Goal: Information Seeking & Learning: Learn about a topic

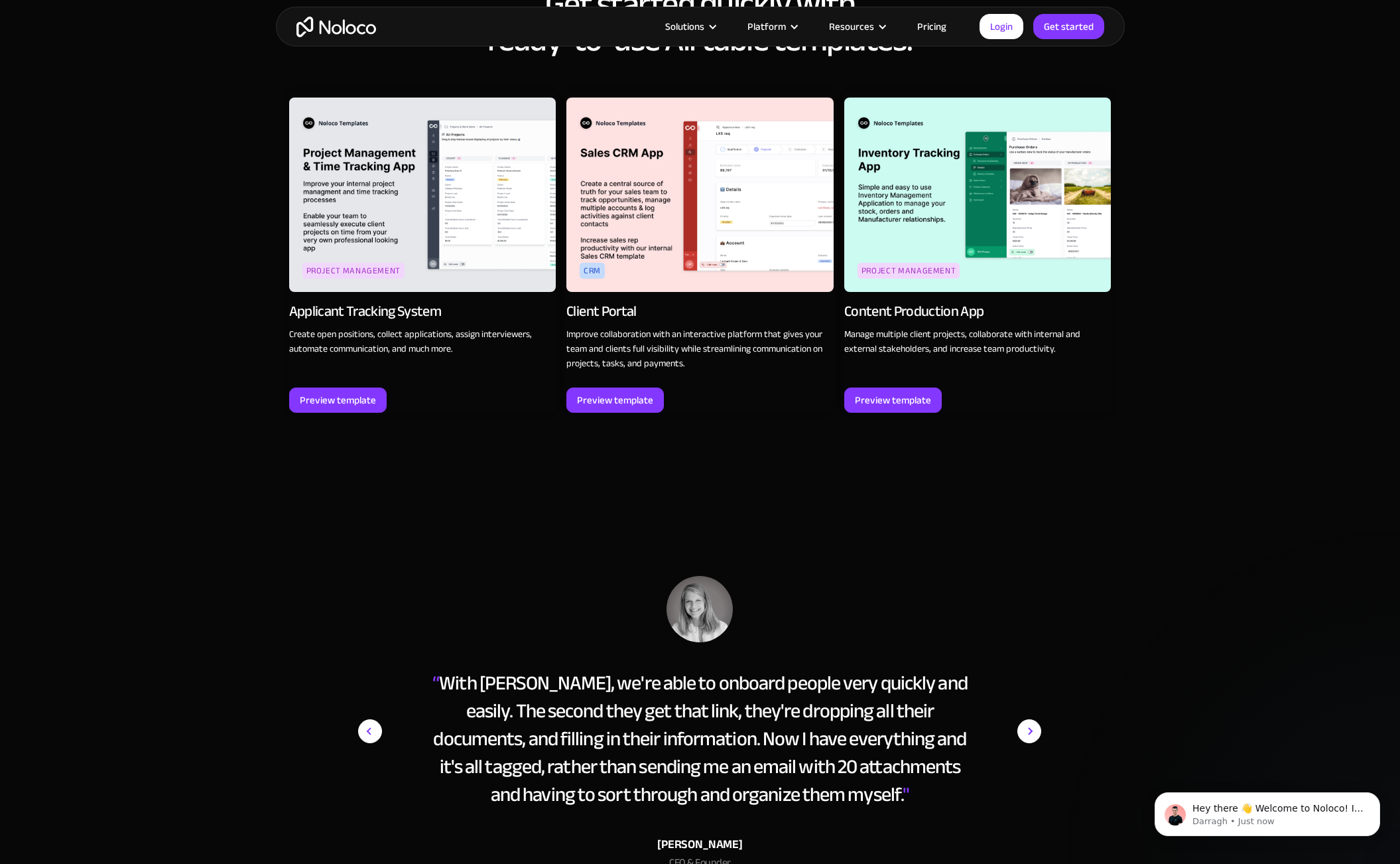
scroll to position [1587, 0]
click at [1305, 177] on section "Get started quickly with ready-to-use Airtable templates! Project Management Ap…" at bounding box center [700, 209] width 1400 height 606
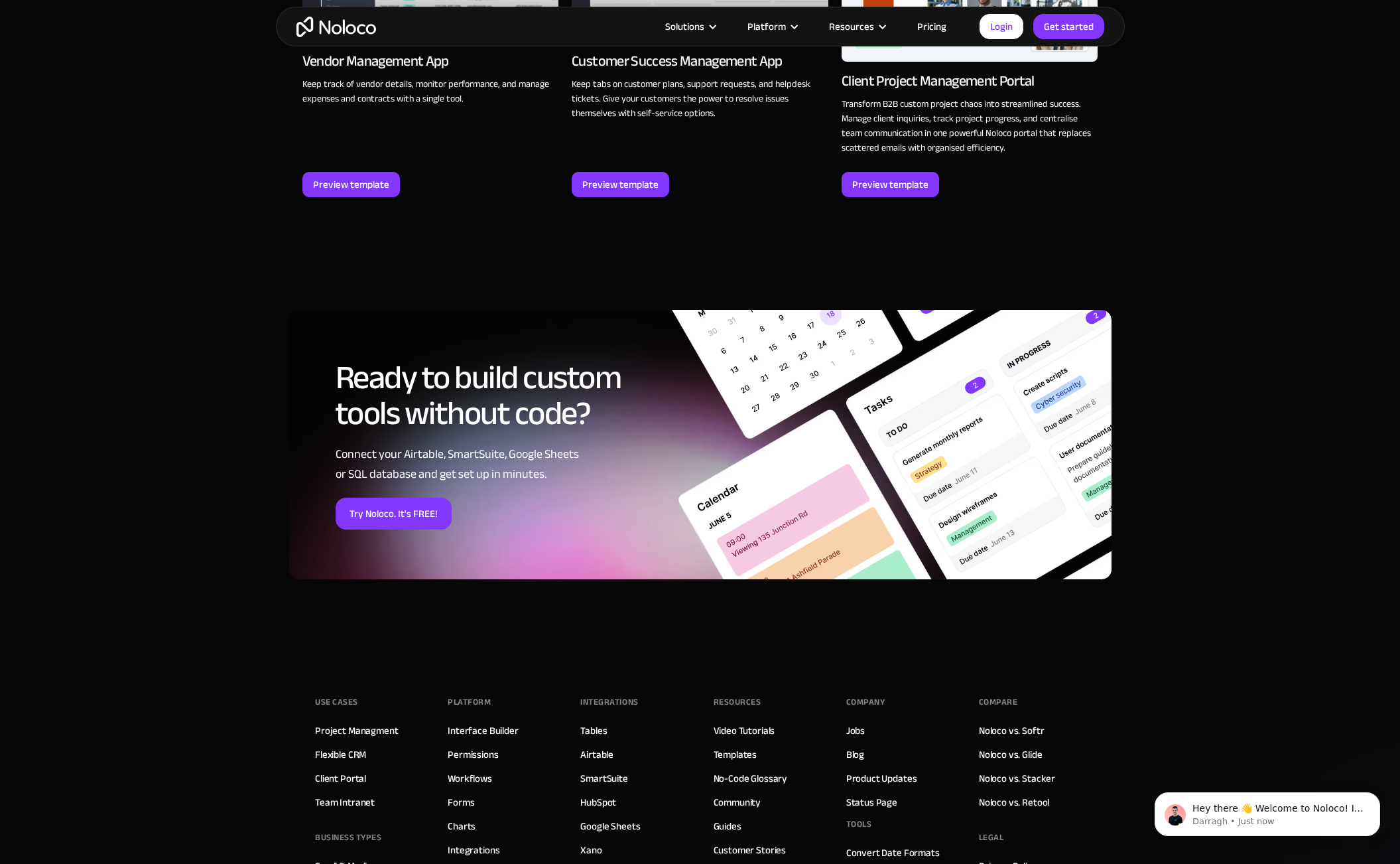
scroll to position [1712, 0]
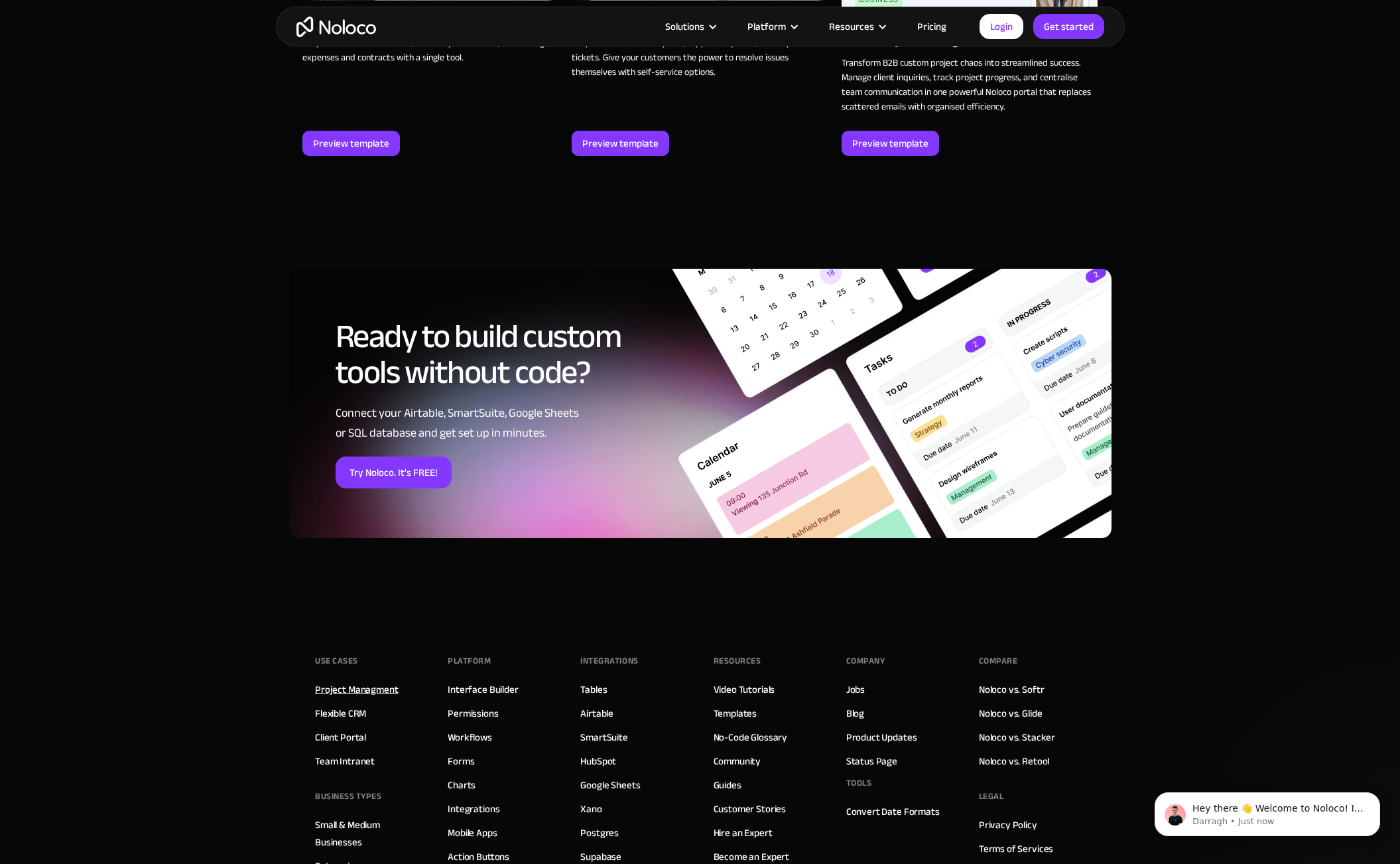
click at [372, 694] on link "Project Managment" at bounding box center [356, 689] width 83 height 17
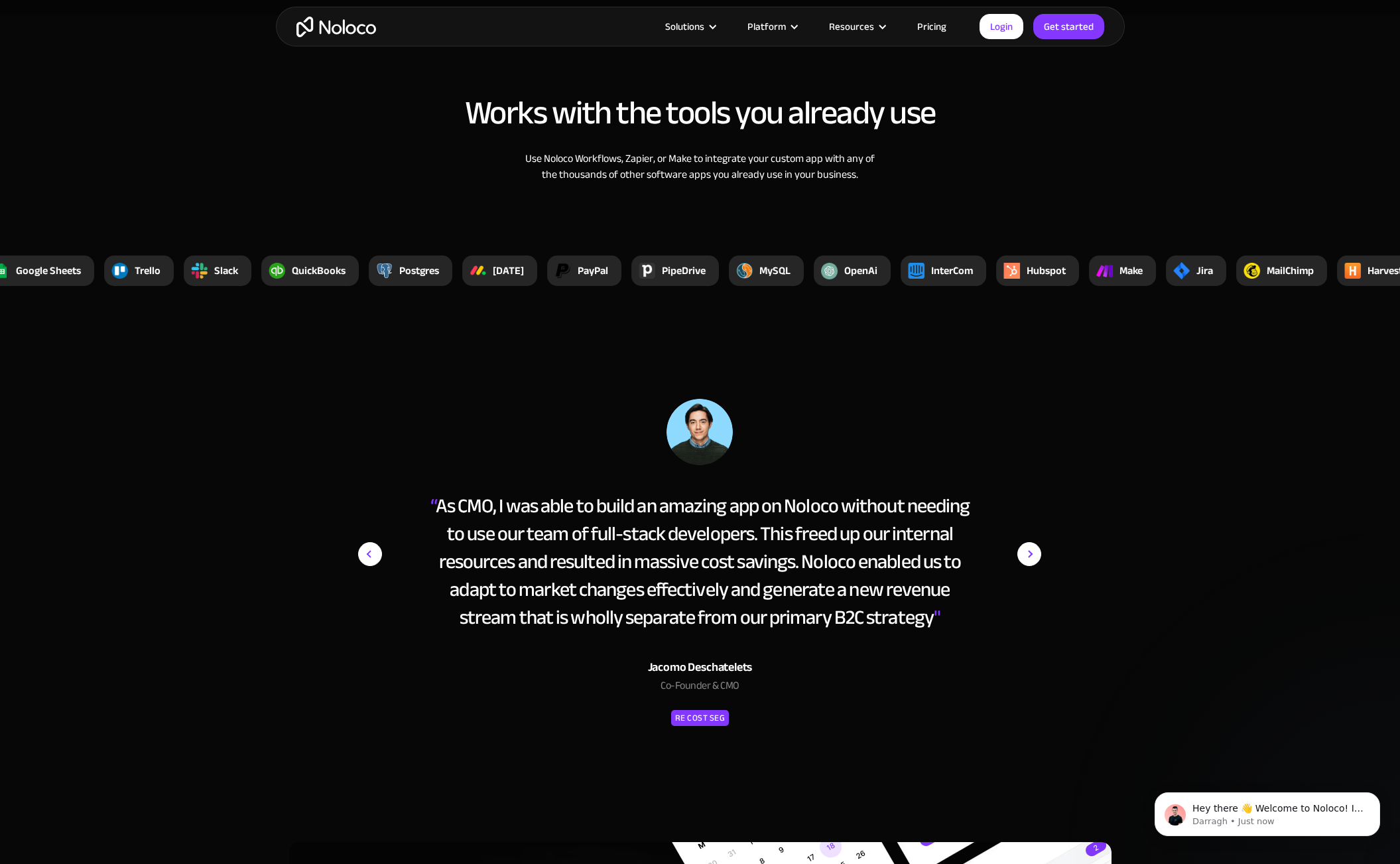
scroll to position [4957, 0]
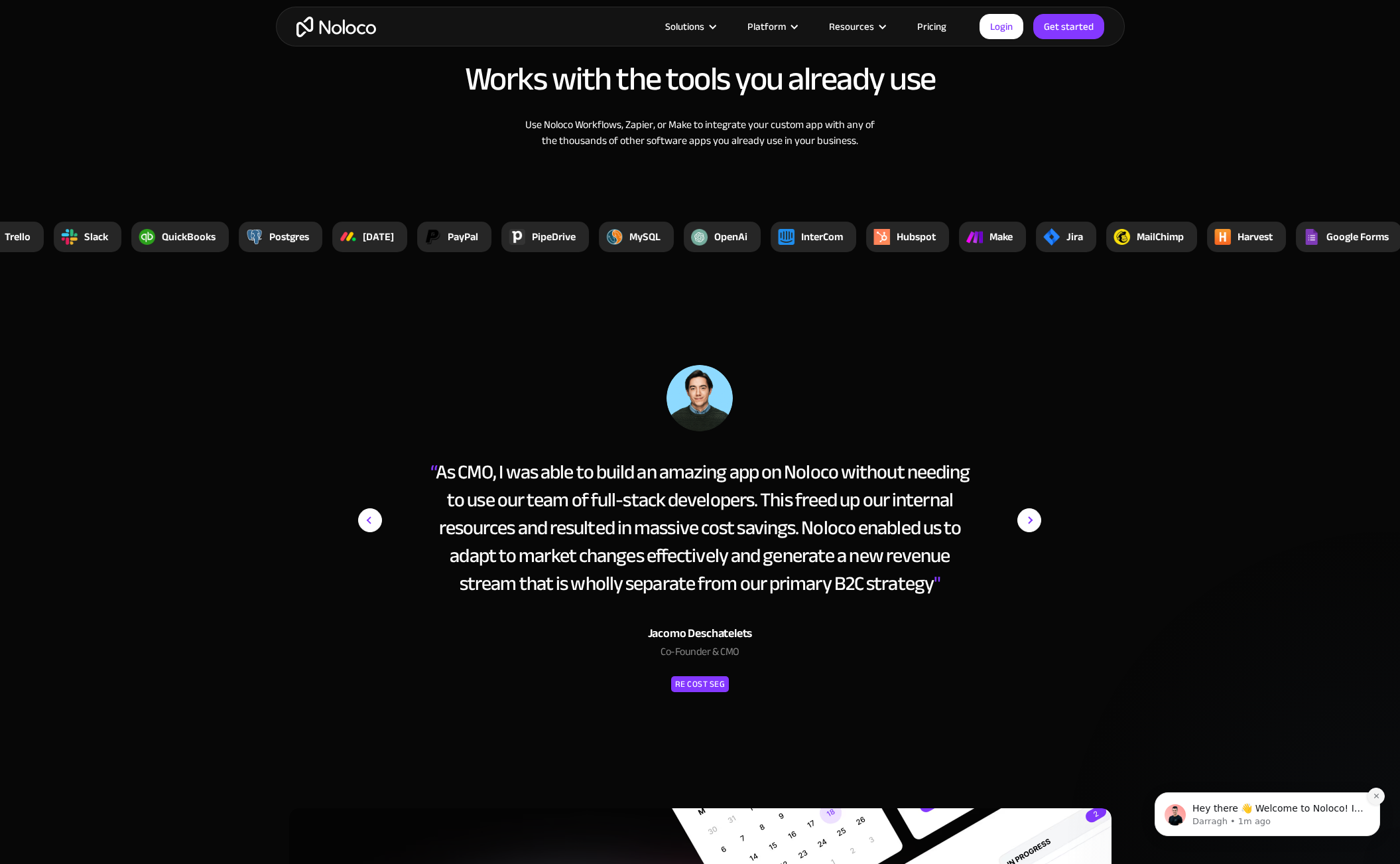
click at [1376, 793] on icon "Dismiss notification" at bounding box center [1376, 796] width 8 height 8
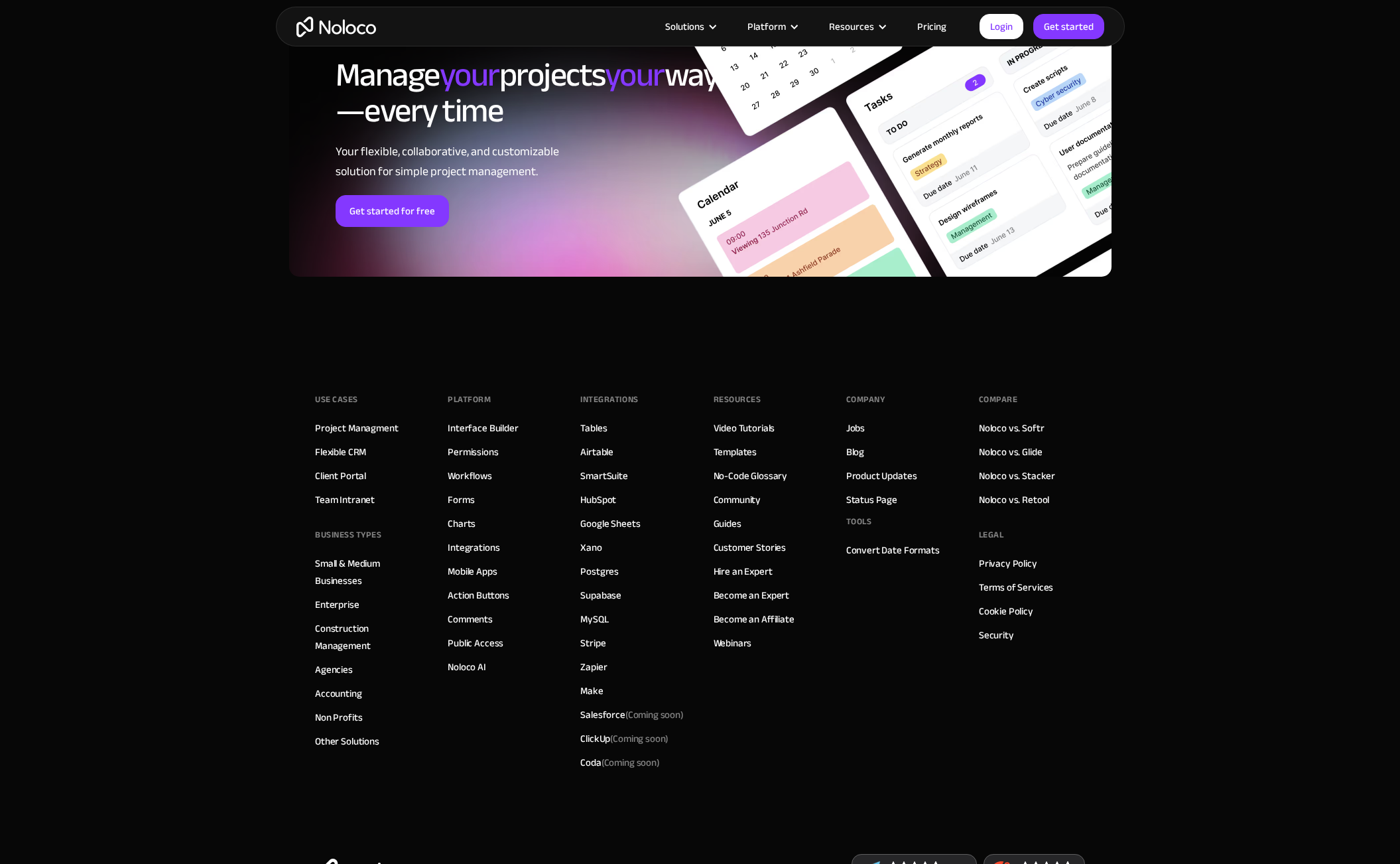
scroll to position [5816, 0]
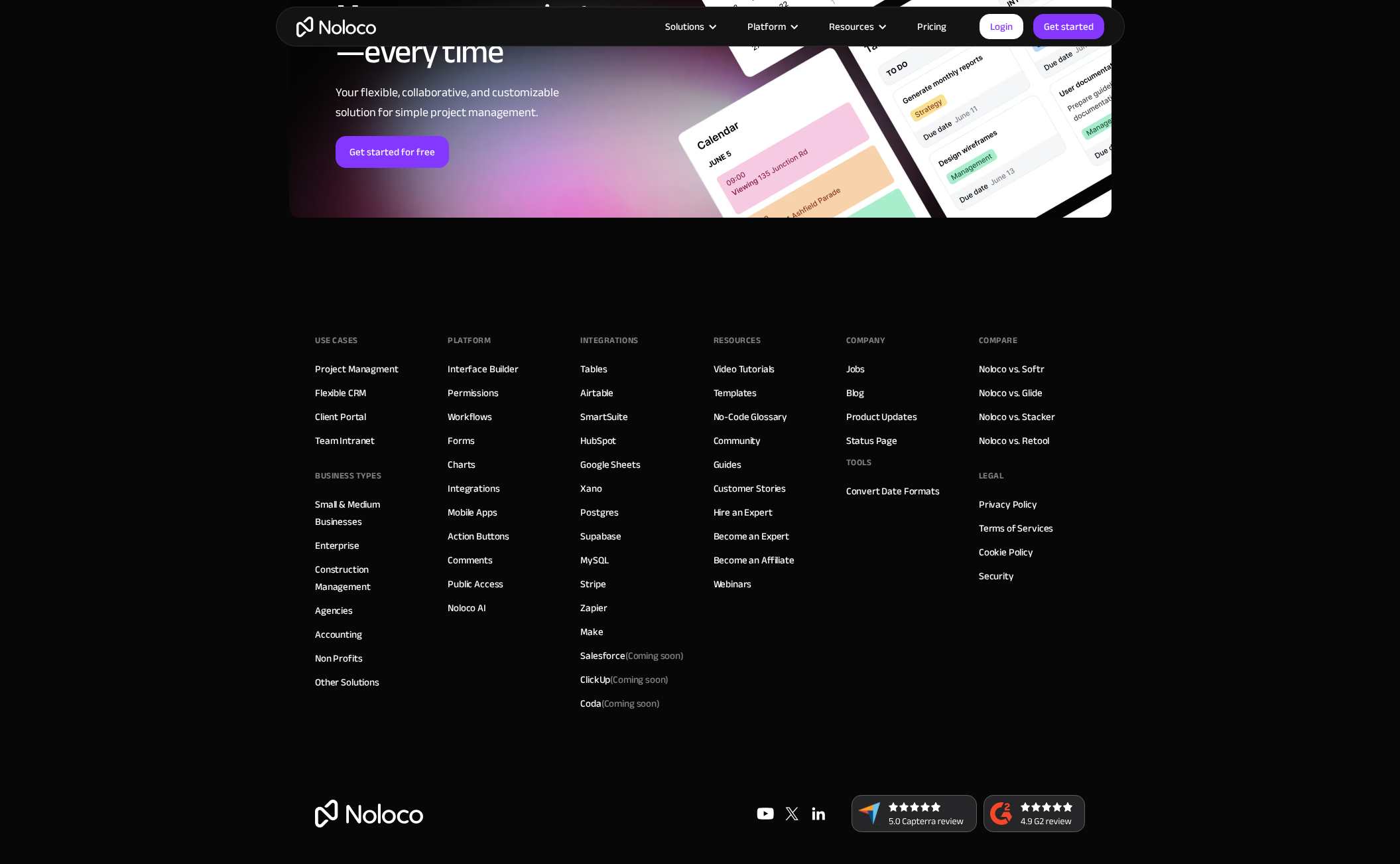
click at [1332, 338] on footer "Use Cases Project Managment Flexible CRM Client Portal Team Intranet BUSINESS T…" at bounding box center [700, 578] width 1400 height 574
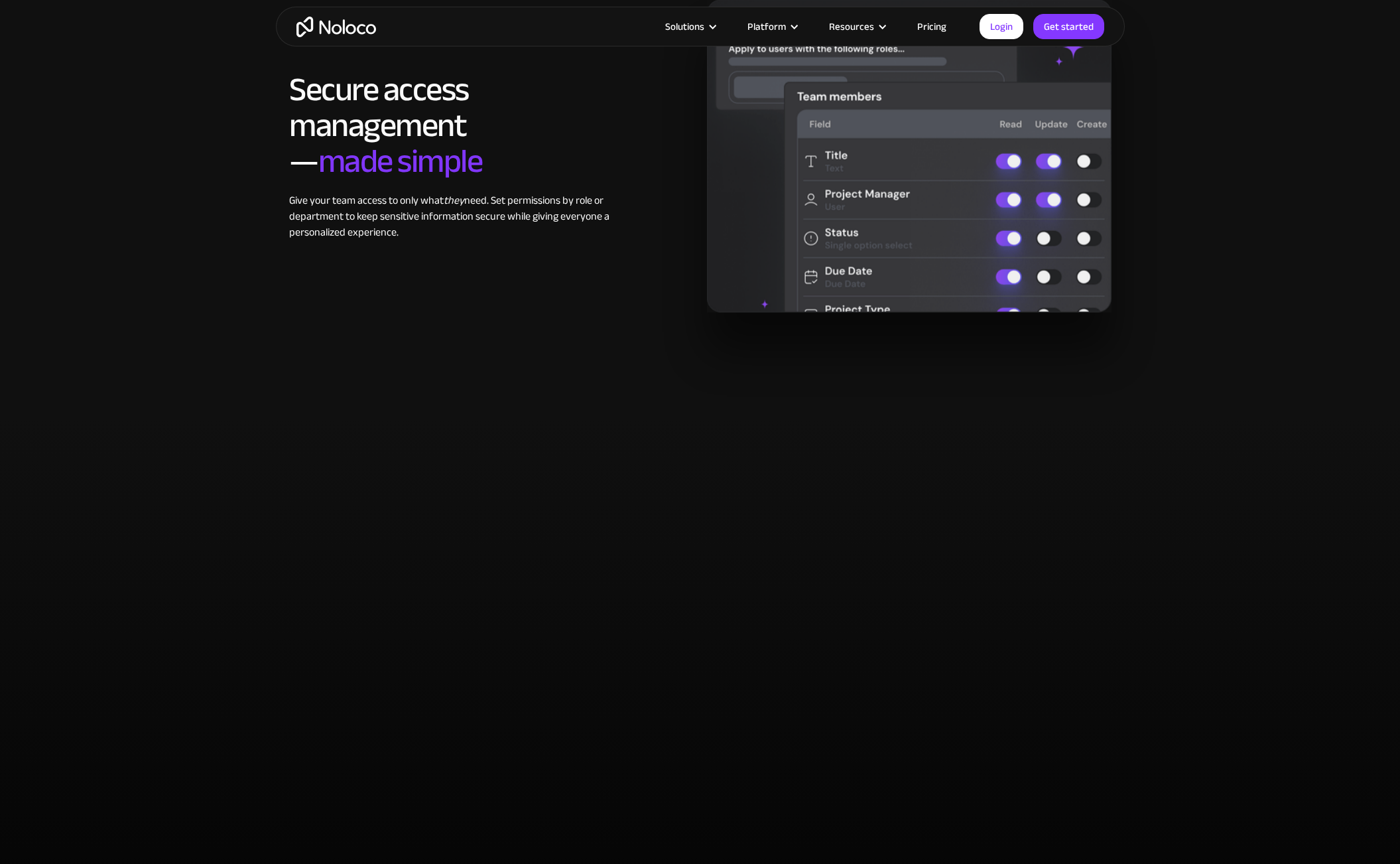
scroll to position [2136, 0]
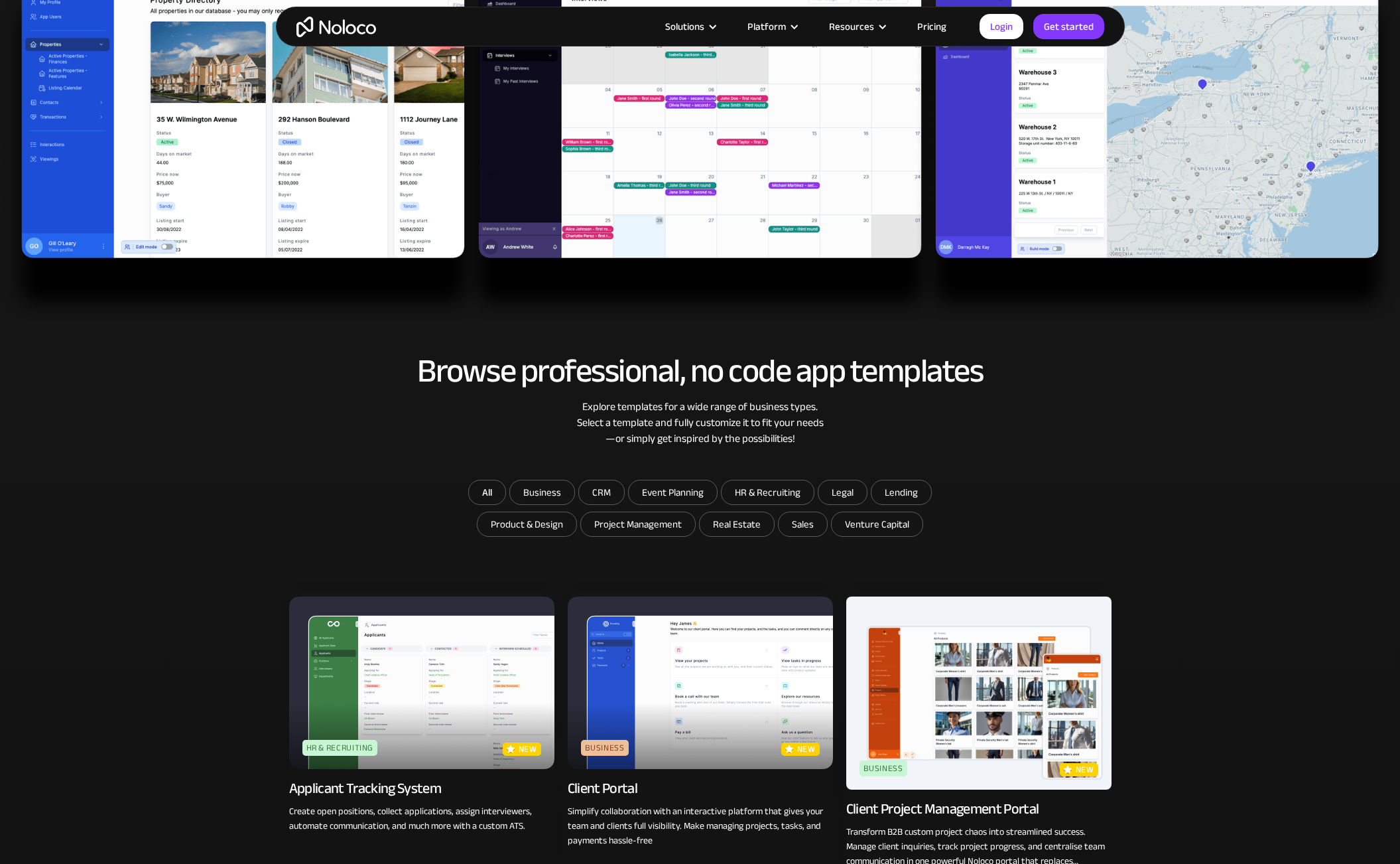
scroll to position [667, 0]
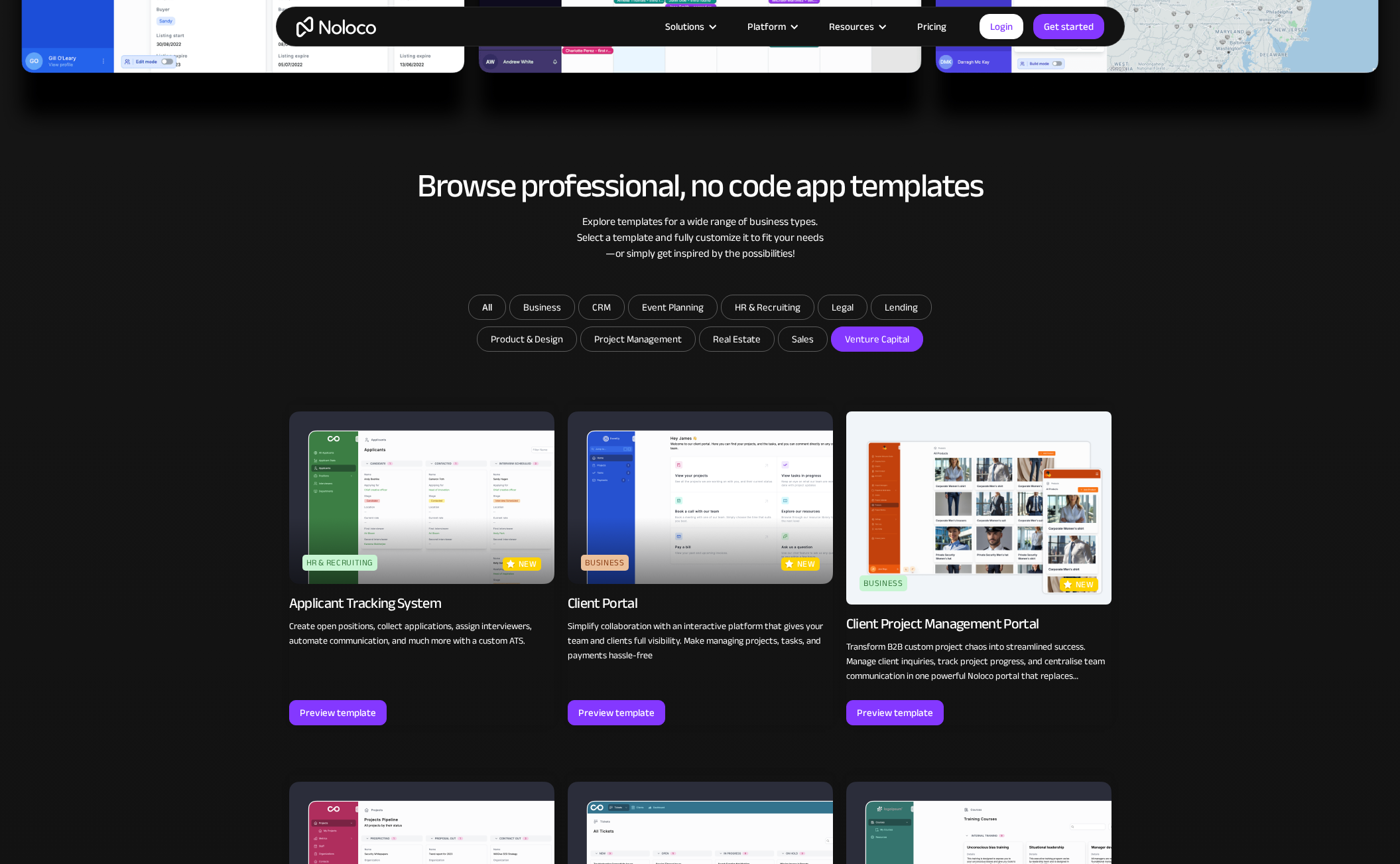
click at [774, 338] on input "Venture Capital" at bounding box center [736, 339] width 74 height 24
checkbox input "true"
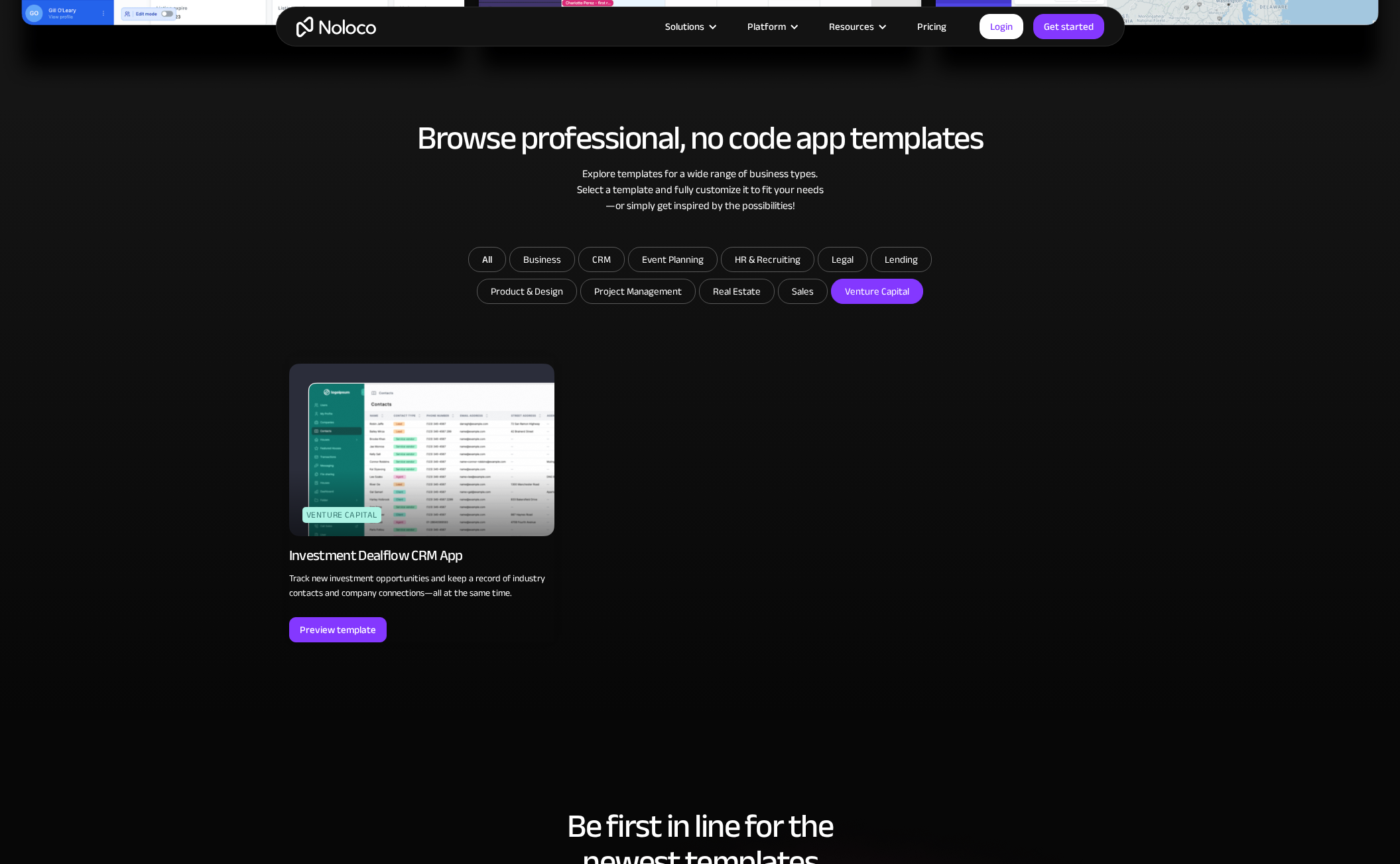
scroll to position [726, 0]
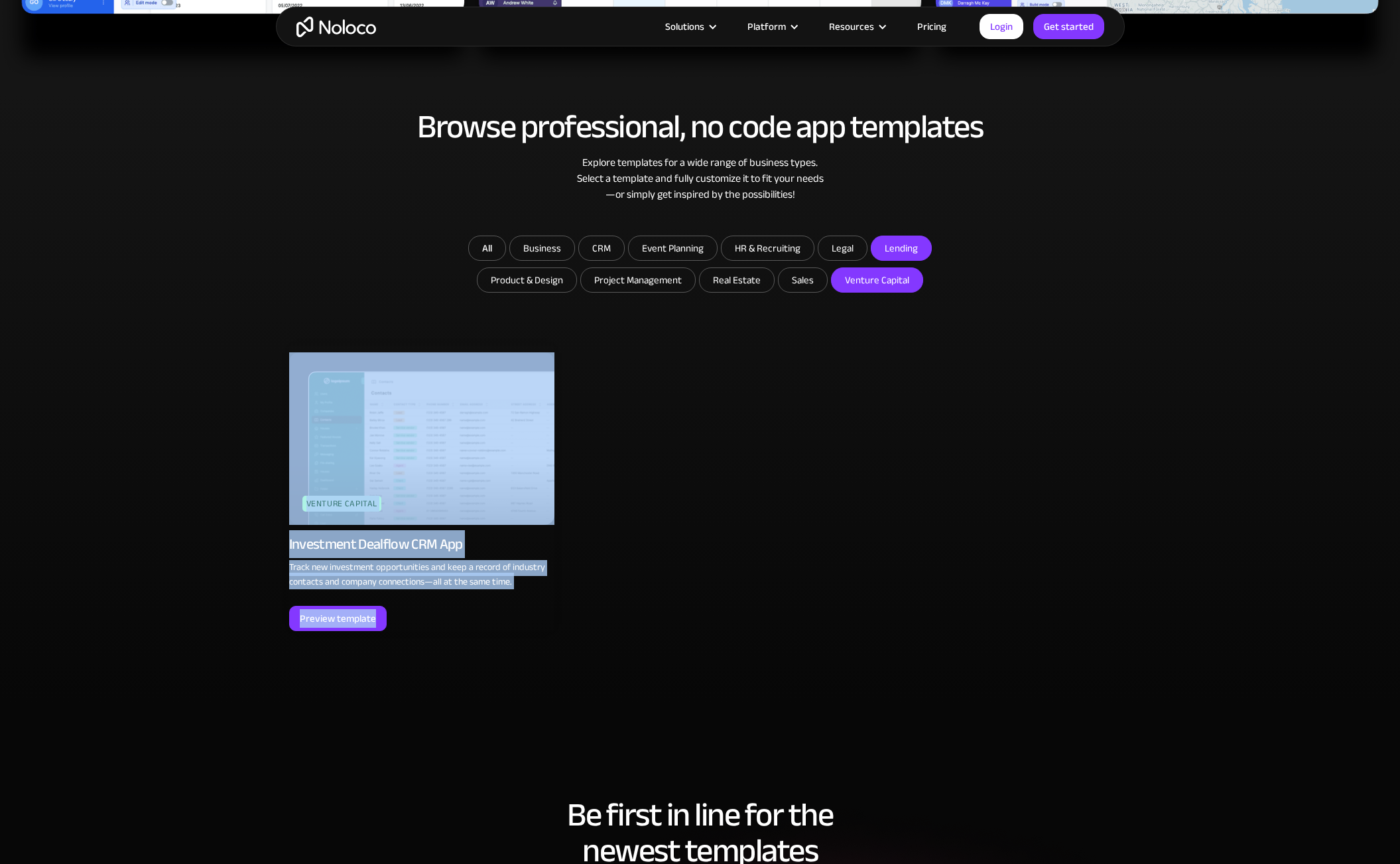
click at [574, 251] on input "Lending" at bounding box center [542, 248] width 64 height 24
checkbox input "true"
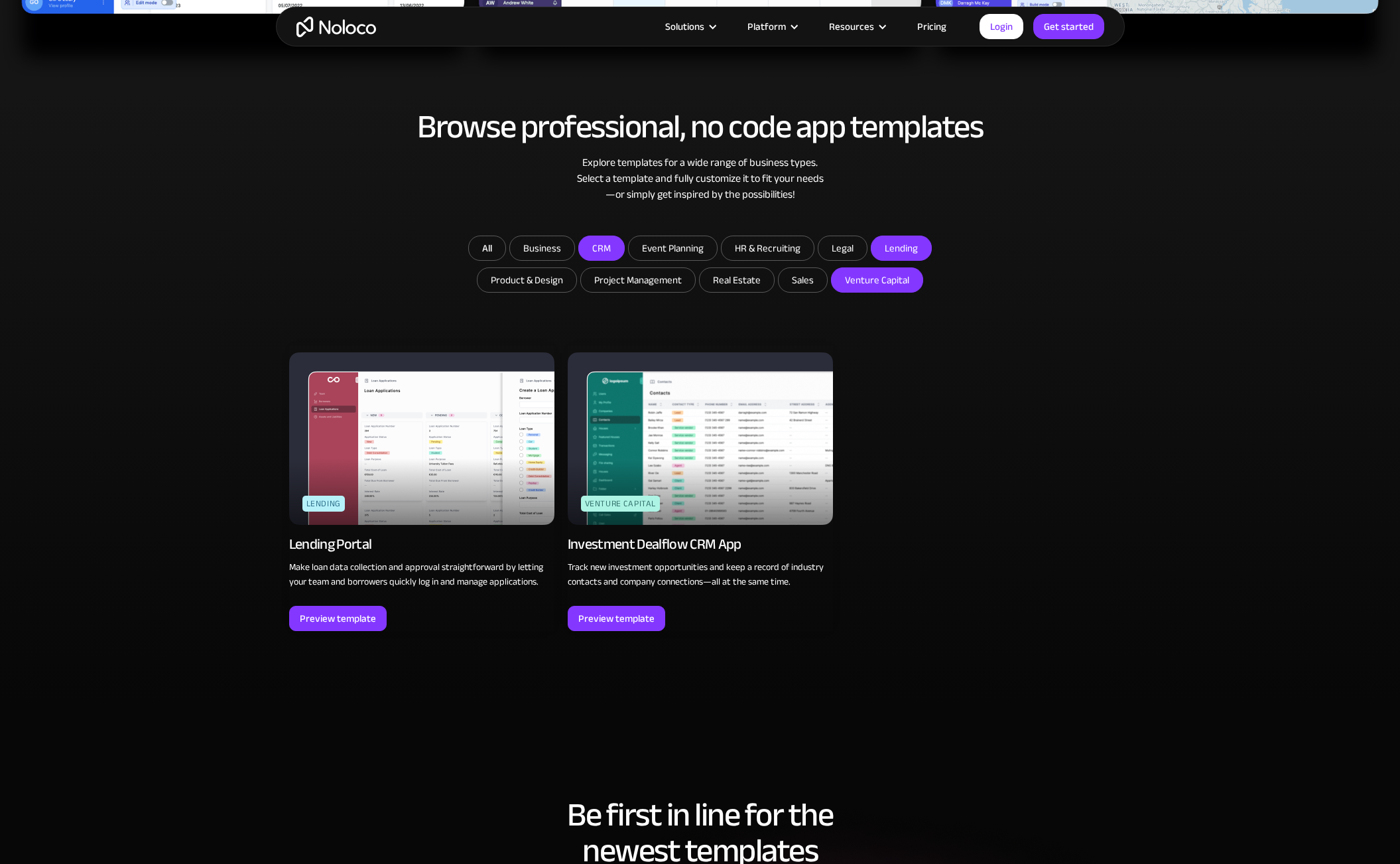
click at [574, 253] on input "CRM" at bounding box center [542, 248] width 64 height 24
checkbox input "true"
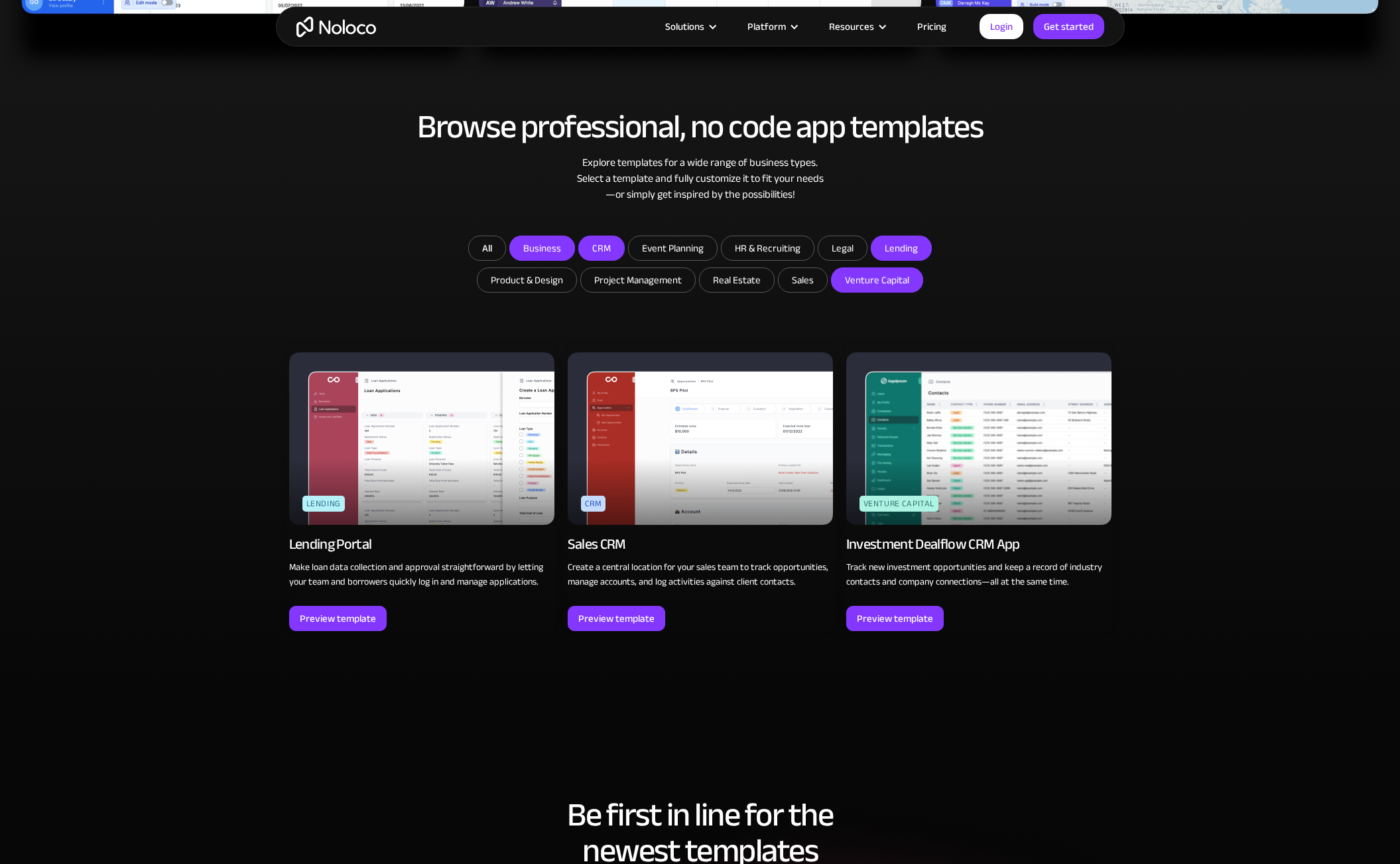
click at [559, 253] on input "Business" at bounding box center [542, 248] width 64 height 24
checkbox input "true"
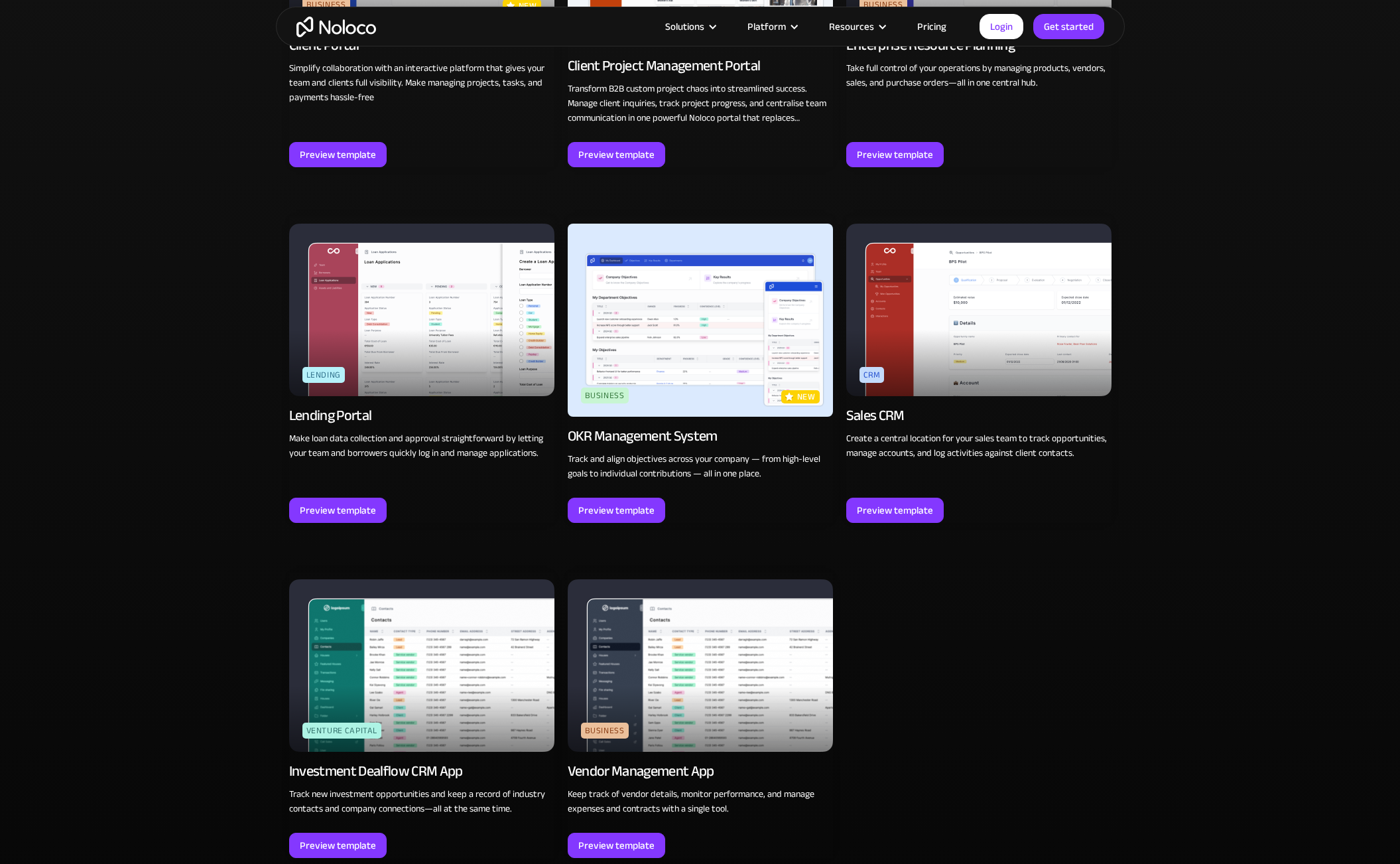
scroll to position [1234, 0]
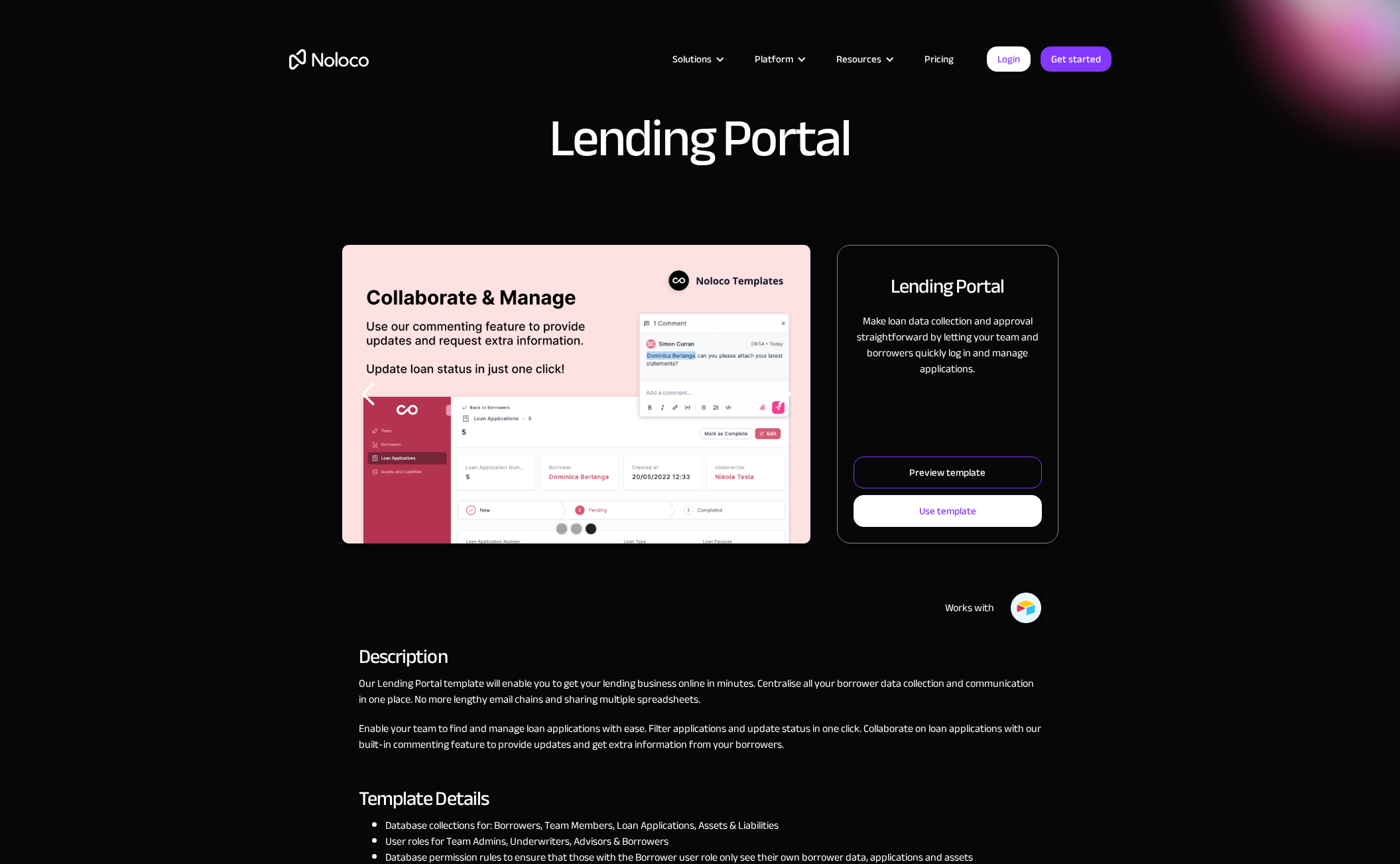
click at [929, 470] on div "Preview template" at bounding box center [946, 473] width 76 height 17
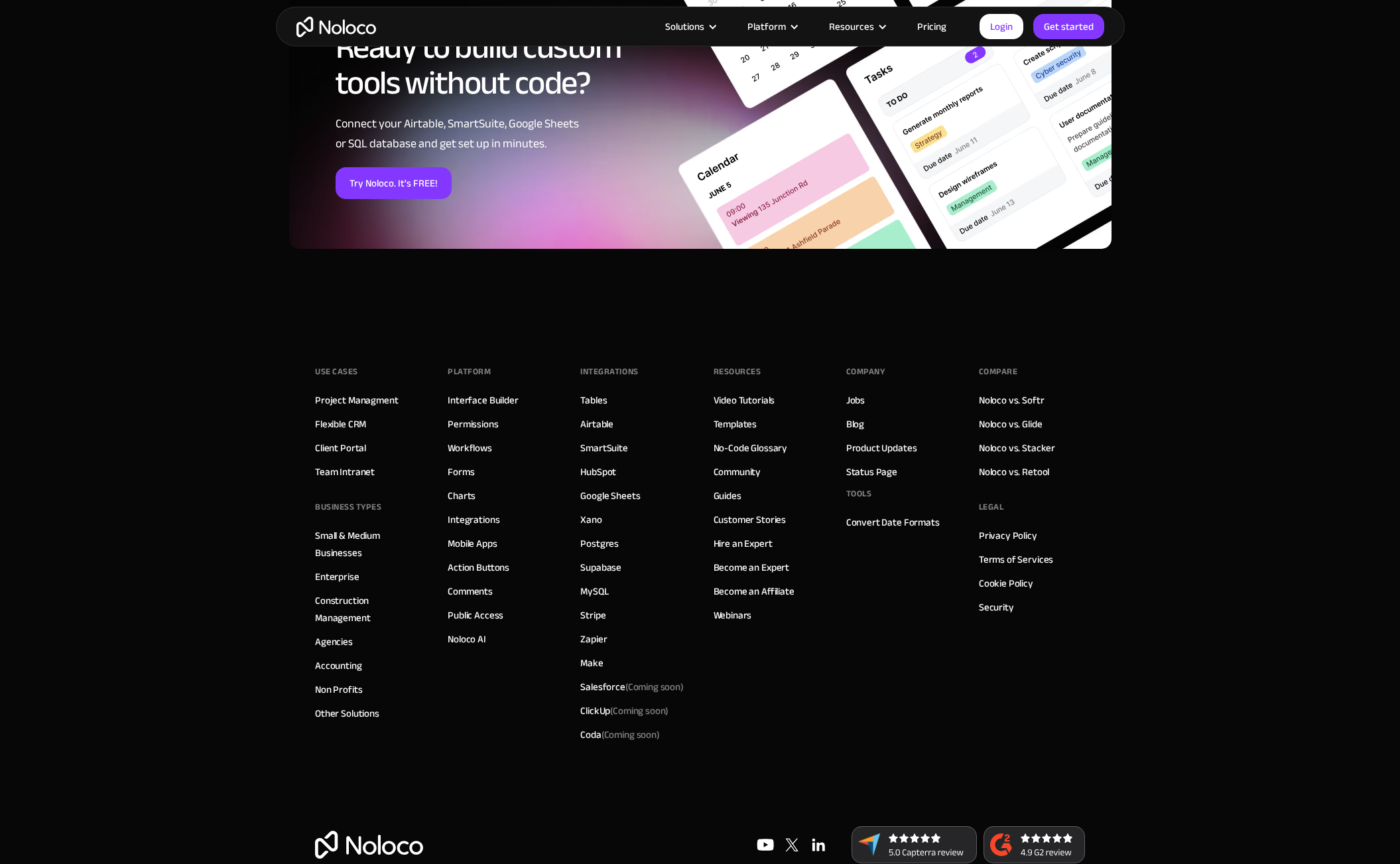
scroll to position [1726, 0]
